Goal: Navigation & Orientation: Understand site structure

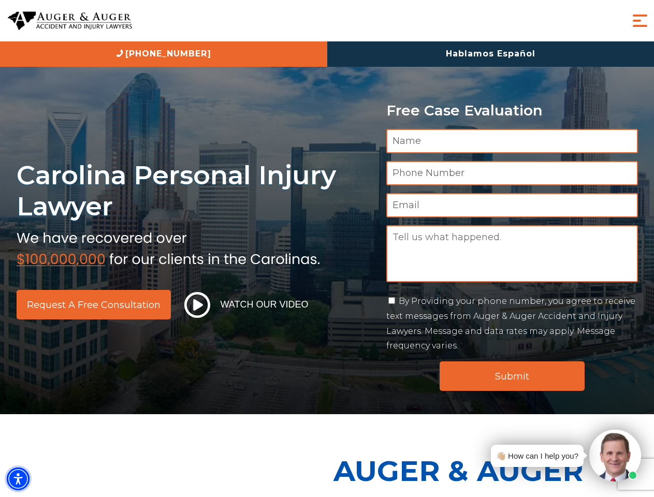
click at [18, 479] on img "Accessibility Menu" at bounding box center [18, 479] width 23 height 23
